Goal: Find specific page/section: Find specific page/section

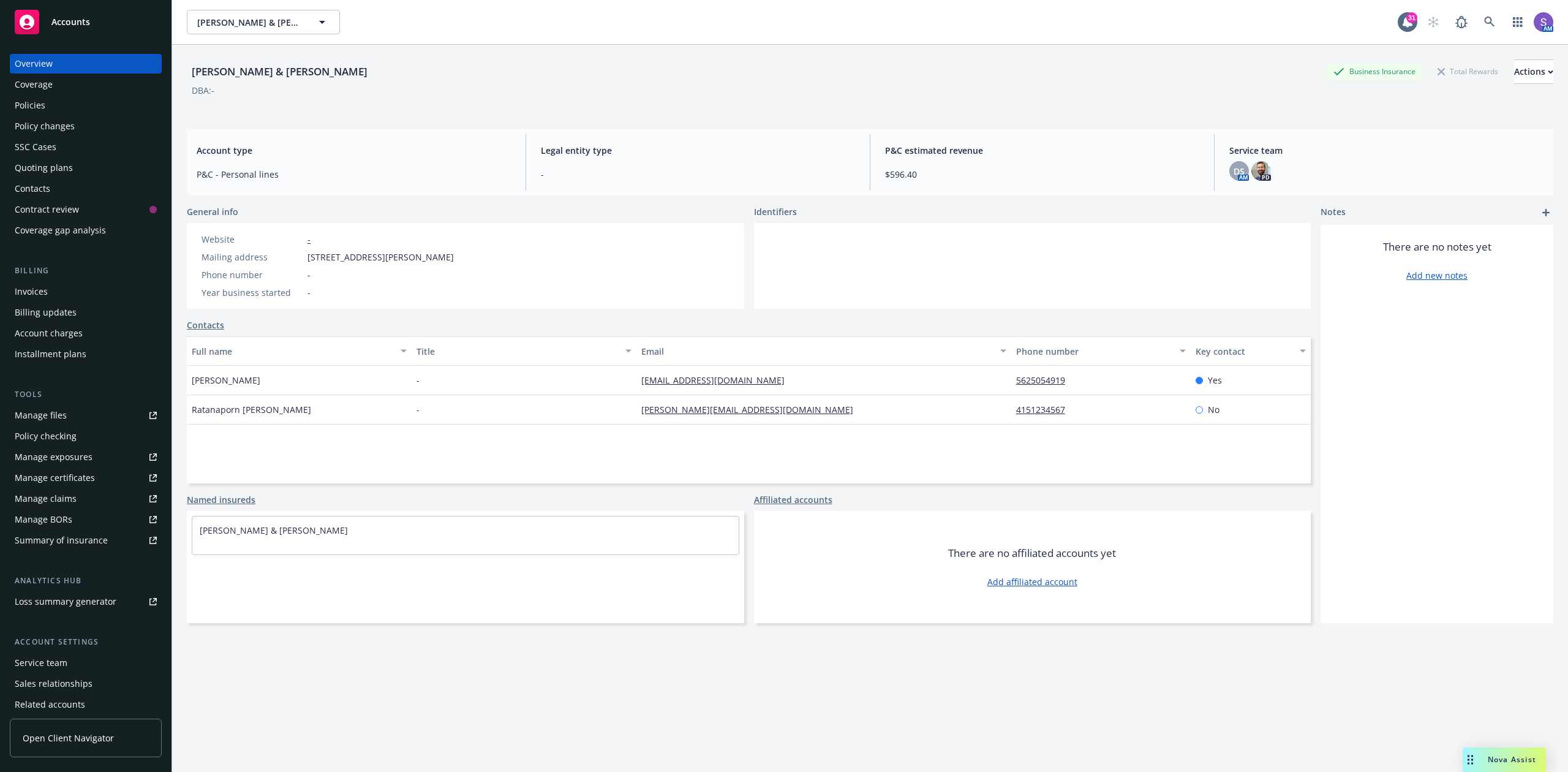
click at [941, 271] on div at bounding box center [1033, 266] width 557 height 86
